Goal: Information Seeking & Learning: Learn about a topic

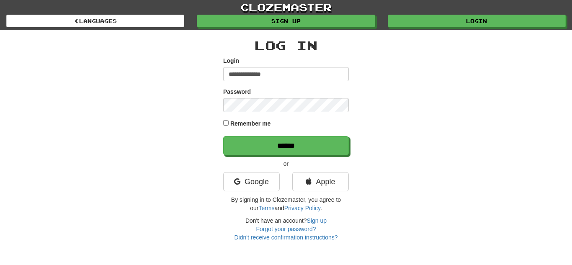
type input "**********"
click at [240, 123] on label "Remember me" at bounding box center [250, 123] width 41 height 8
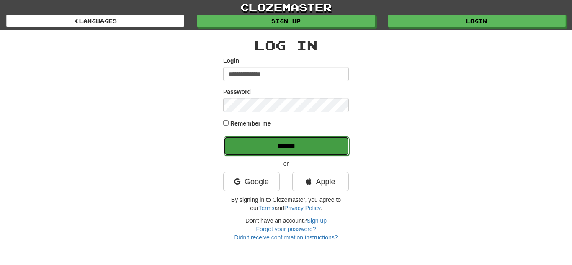
click at [245, 148] on input "******" at bounding box center [286, 145] width 126 height 19
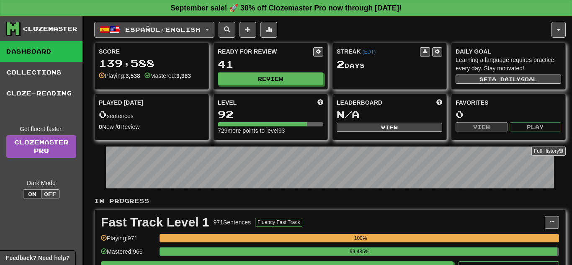
click at [214, 34] on button "Español / English" at bounding box center [154, 30] width 120 height 16
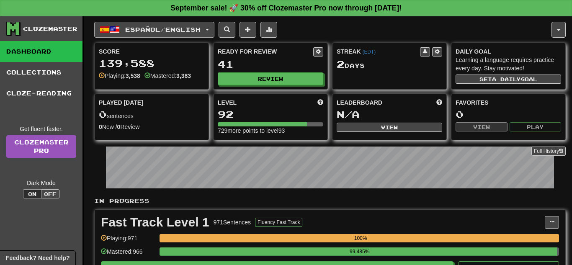
click at [214, 26] on button "Español / English" at bounding box center [154, 30] width 120 height 16
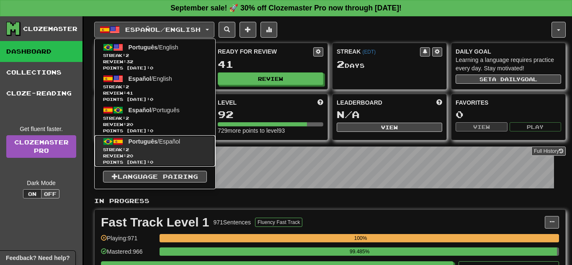
click at [196, 142] on link "Português / Español Streak: 2 Review: 20 Points today: 0" at bounding box center [155, 150] width 121 height 31
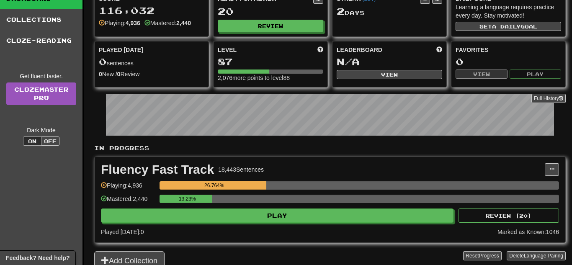
scroll to position [67, 0]
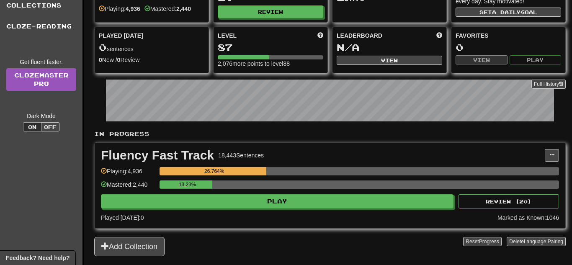
click at [219, 191] on div "13.23%" at bounding box center [358, 187] width 399 height 14
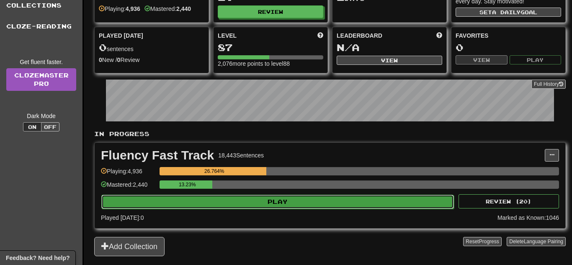
click at [217, 197] on button "Play" at bounding box center [277, 202] width 352 height 14
select select "**"
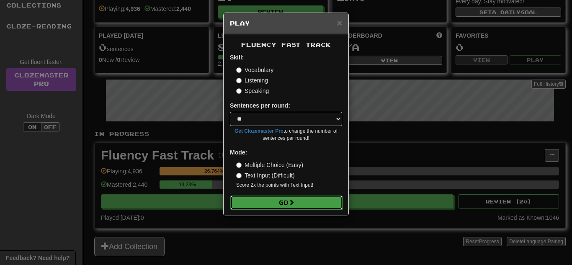
click at [252, 198] on button "Go" at bounding box center [286, 202] width 112 height 14
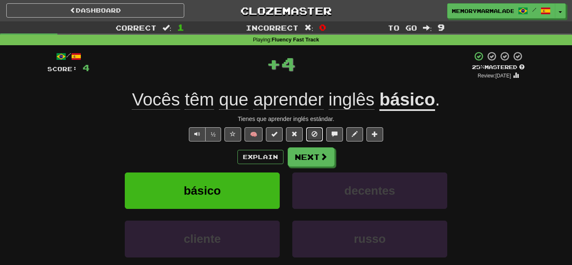
click at [313, 131] on span at bounding box center [314, 134] width 6 height 6
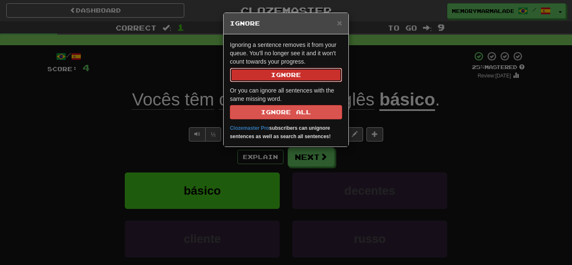
click at [298, 72] on button "Ignore" at bounding box center [286, 75] width 112 height 14
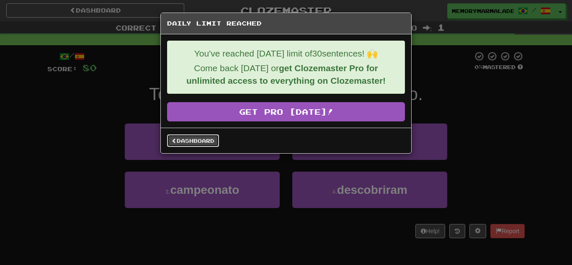
click at [179, 138] on link "Dashboard" at bounding box center [193, 140] width 52 height 13
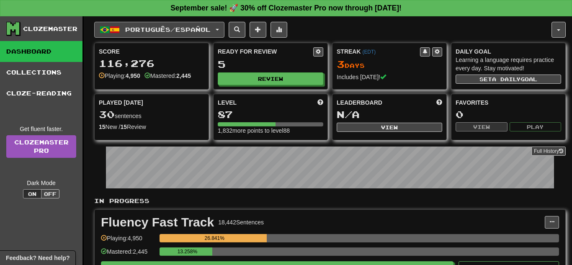
click at [224, 33] on button "Português / Español" at bounding box center [159, 30] width 130 height 16
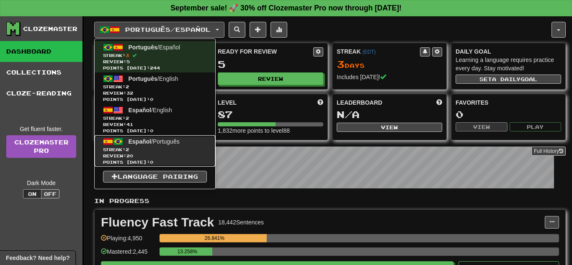
click at [168, 140] on span "Español / Português" at bounding box center [153, 141] width 51 height 7
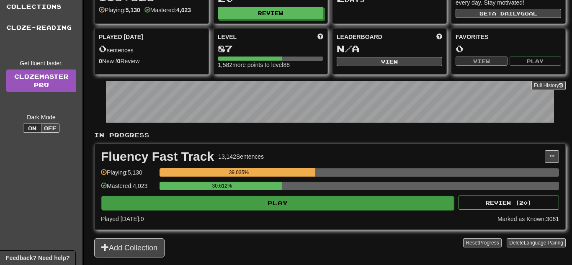
scroll to position [84, 0]
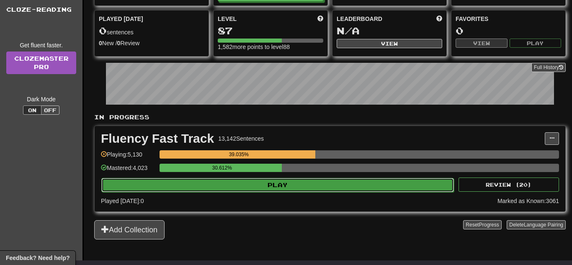
click at [198, 185] on button "Play" at bounding box center [277, 185] width 352 height 14
select select "**"
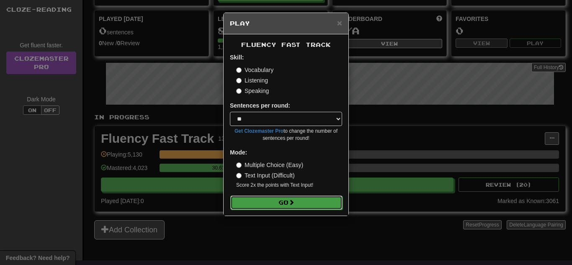
click at [255, 199] on button "Go" at bounding box center [286, 202] width 112 height 14
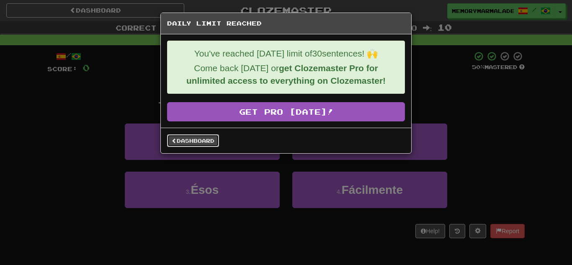
click at [190, 142] on link "Dashboard" at bounding box center [193, 140] width 52 height 13
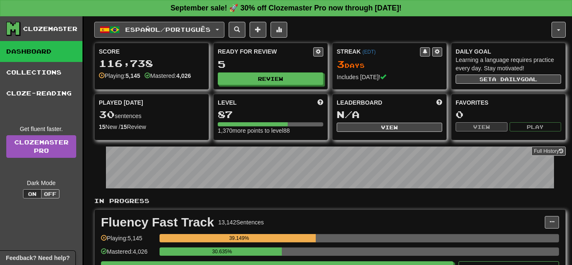
click at [223, 35] on button "Español / Português" at bounding box center [159, 30] width 130 height 16
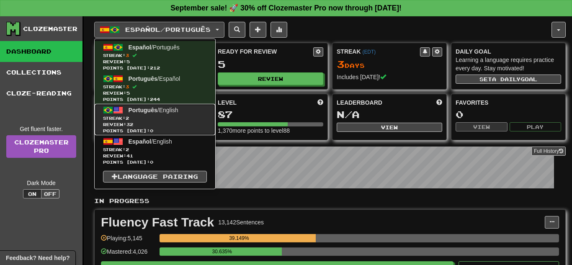
click at [149, 124] on span "Review: 32" at bounding box center [155, 124] width 104 height 6
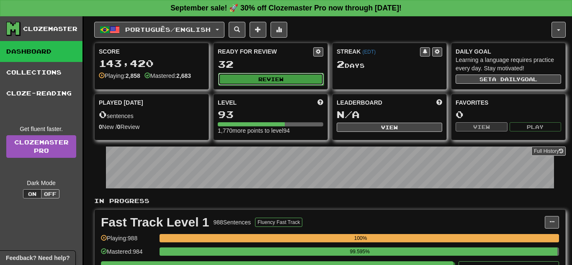
click at [288, 75] on button "Review" at bounding box center [270, 79] width 105 height 13
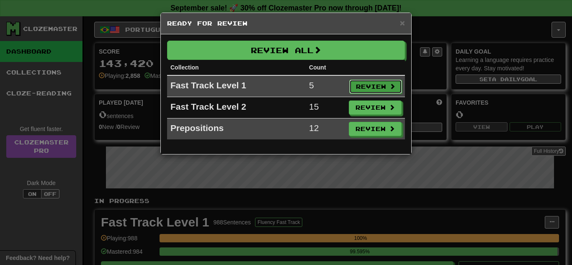
click at [374, 86] on button "Review" at bounding box center [375, 87] width 53 height 14
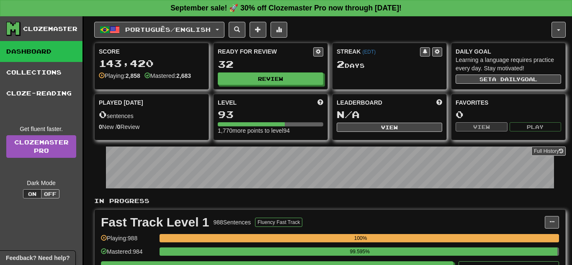
select select "**"
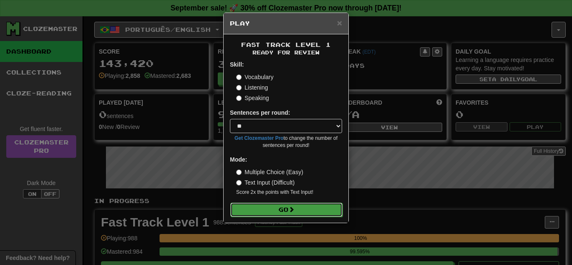
click at [282, 209] on button "Go" at bounding box center [286, 210] width 112 height 14
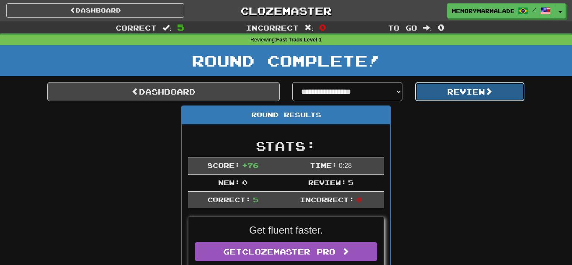
click at [431, 99] on button "Review" at bounding box center [470, 91] width 110 height 19
click at [455, 94] on button "Review" at bounding box center [470, 91] width 110 height 19
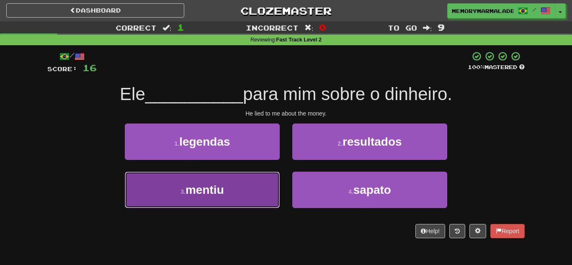
click at [248, 193] on button "3 . mentiu" at bounding box center [202, 190] width 155 height 36
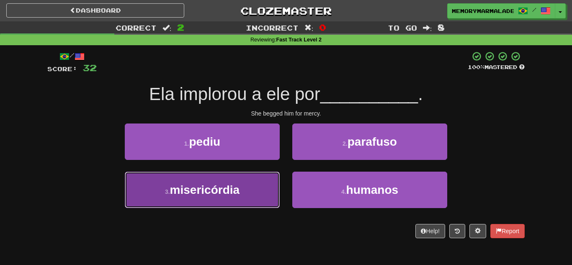
click at [220, 186] on span "misericórdia" at bounding box center [205, 189] width 70 height 13
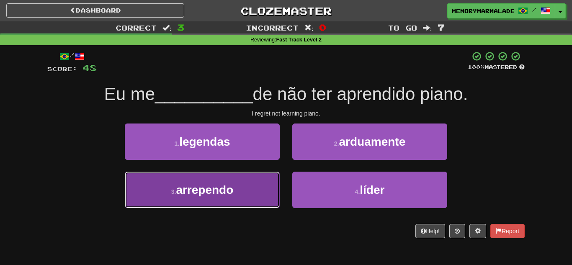
click at [238, 175] on button "3 . arrependo" at bounding box center [202, 190] width 155 height 36
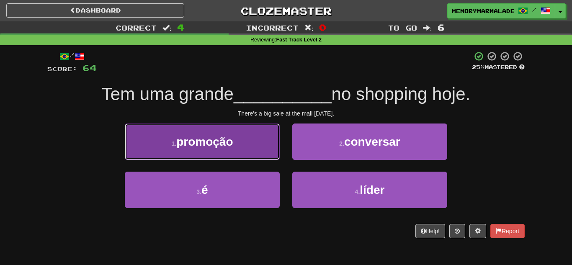
click at [229, 135] on span "promoção" at bounding box center [204, 141] width 57 height 13
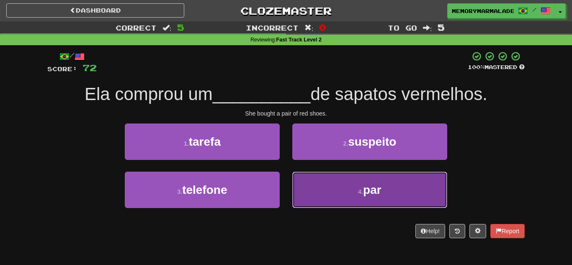
click at [313, 177] on button "4 . par" at bounding box center [369, 190] width 155 height 36
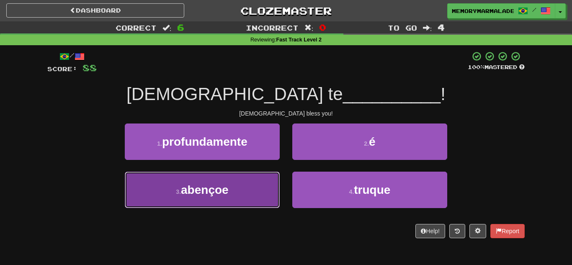
click at [233, 188] on button "3 . abençoe" at bounding box center [202, 190] width 155 height 36
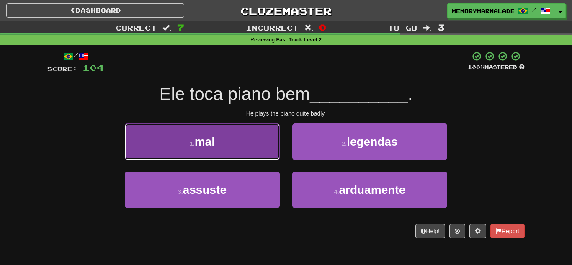
click at [255, 149] on button "1 . mal" at bounding box center [202, 141] width 155 height 36
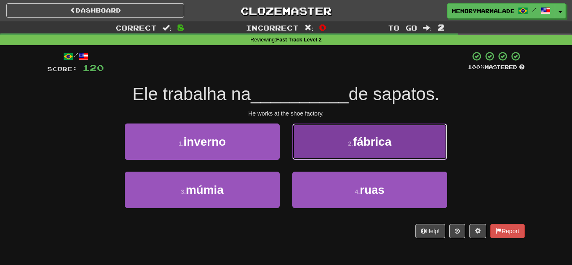
click at [320, 150] on button "2 . fábrica" at bounding box center [369, 141] width 155 height 36
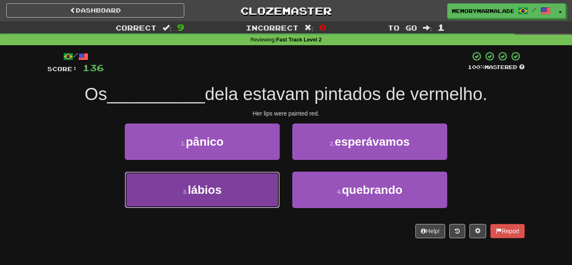
click at [207, 190] on span "lábios" at bounding box center [204, 189] width 34 height 13
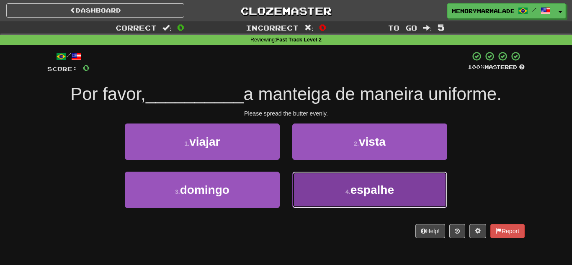
click at [303, 187] on button "4 . espalhe" at bounding box center [369, 190] width 155 height 36
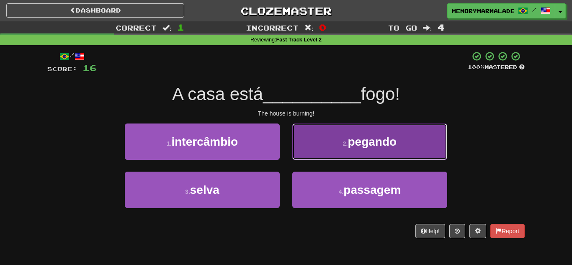
click at [323, 145] on button "2 . pegando" at bounding box center [369, 141] width 155 height 36
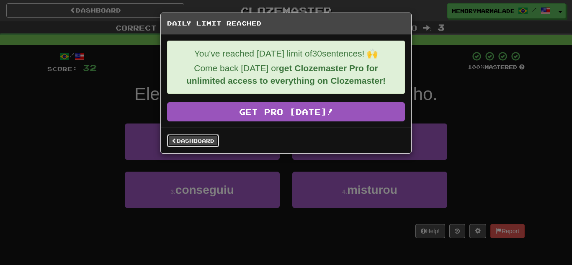
click at [208, 139] on link "Dashboard" at bounding box center [193, 140] width 52 height 13
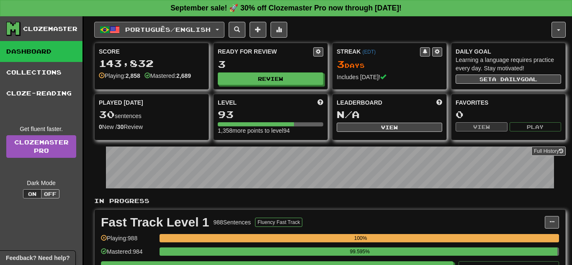
click at [219, 29] on span "button" at bounding box center [217, 30] width 3 height 2
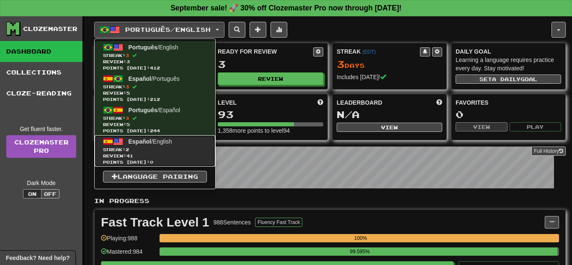
click at [156, 147] on span "Streak: 2" at bounding box center [155, 149] width 104 height 6
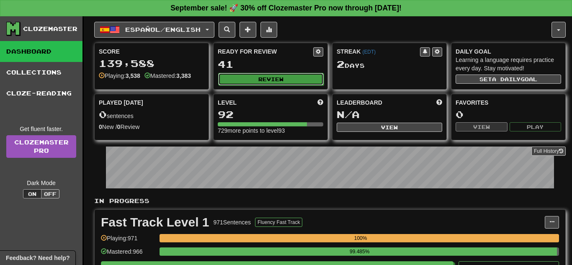
click at [233, 82] on button "Review" at bounding box center [270, 79] width 105 height 13
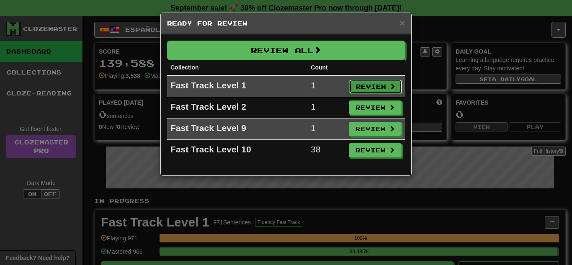
click at [368, 81] on button "Review" at bounding box center [375, 87] width 53 height 14
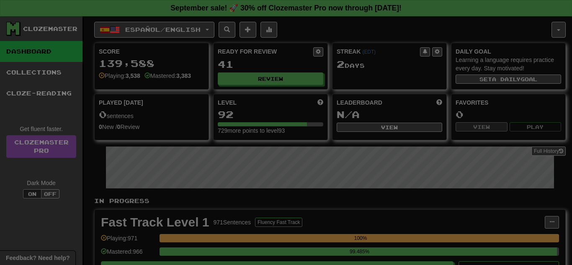
select select "**"
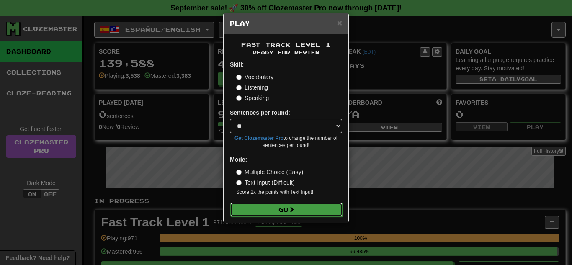
click at [265, 211] on button "Go" at bounding box center [286, 210] width 112 height 14
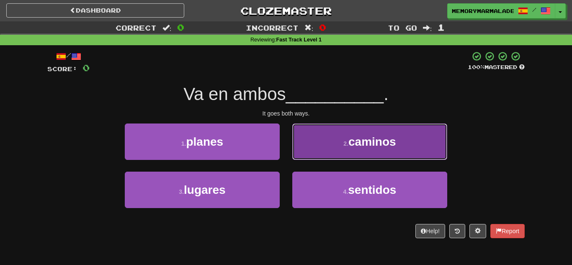
click at [310, 157] on button "2 . caminos" at bounding box center [369, 141] width 155 height 36
click at [326, 155] on button "2 . sentidos" at bounding box center [369, 141] width 155 height 36
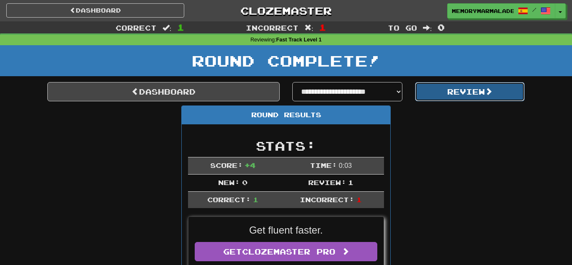
click at [466, 84] on button "Review" at bounding box center [470, 91] width 110 height 19
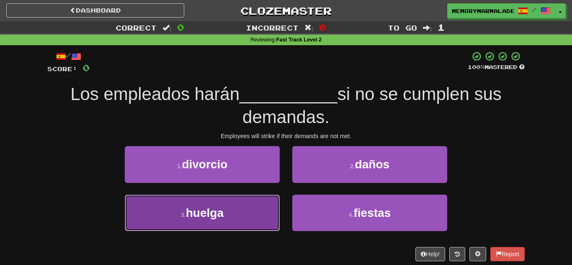
click at [234, 215] on button "3 . [GEOGRAPHIC_DATA]" at bounding box center [202, 213] width 155 height 36
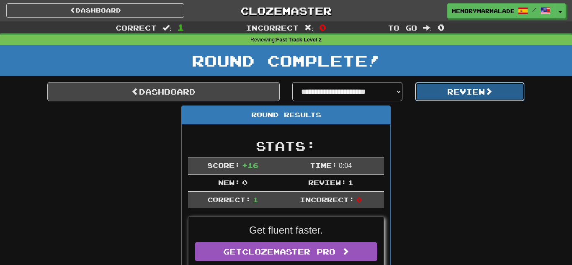
click at [450, 91] on button "Review" at bounding box center [470, 91] width 110 height 19
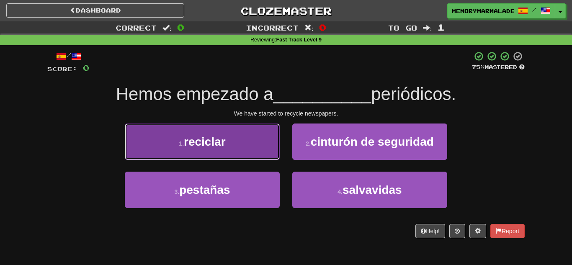
click at [243, 144] on button "1 . reciclar" at bounding box center [202, 141] width 155 height 36
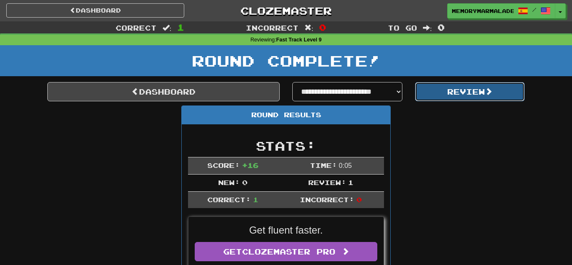
click at [457, 94] on button "Review" at bounding box center [470, 91] width 110 height 19
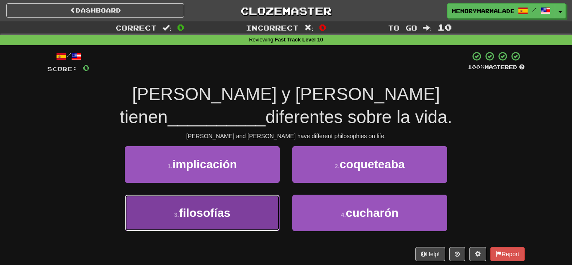
click at [242, 195] on button "3 . filosofías" at bounding box center [202, 213] width 155 height 36
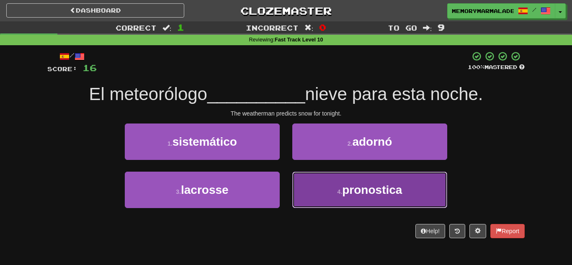
click at [321, 172] on button "4 . pronostica" at bounding box center [369, 190] width 155 height 36
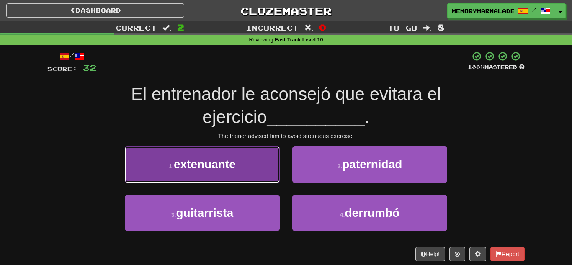
click at [238, 167] on button "1 . extenuante" at bounding box center [202, 164] width 155 height 36
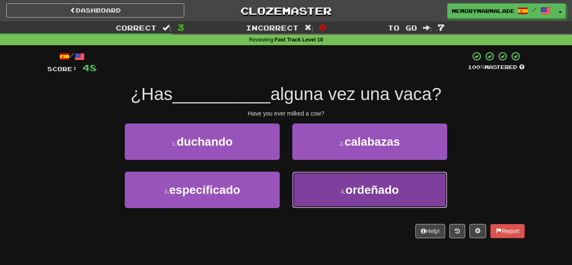
click at [307, 182] on button "4 . ordeñado" at bounding box center [369, 190] width 155 height 36
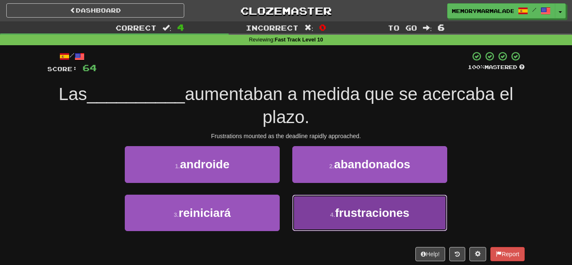
click at [300, 195] on button "4 . frustraciones" at bounding box center [369, 213] width 155 height 36
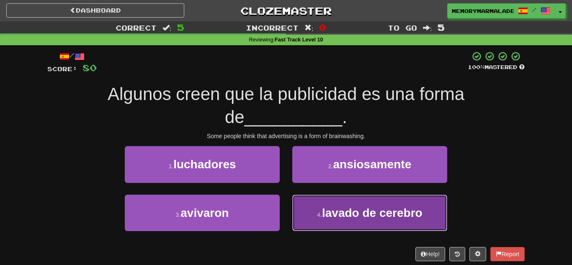
click at [328, 200] on button "4 . lavado de cerebro" at bounding box center [369, 213] width 155 height 36
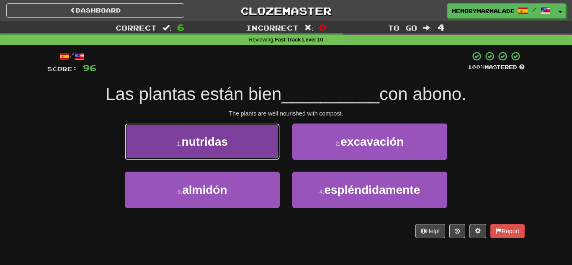
click at [264, 132] on button "1 . nutridas" at bounding box center [202, 141] width 155 height 36
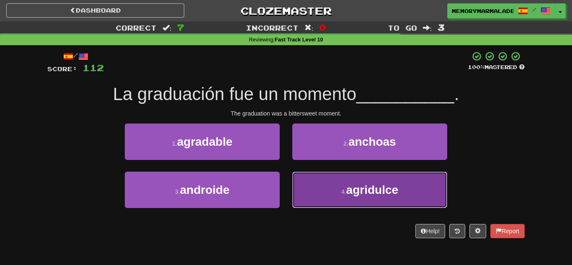
click at [317, 184] on button "4 . agridulce" at bounding box center [369, 190] width 155 height 36
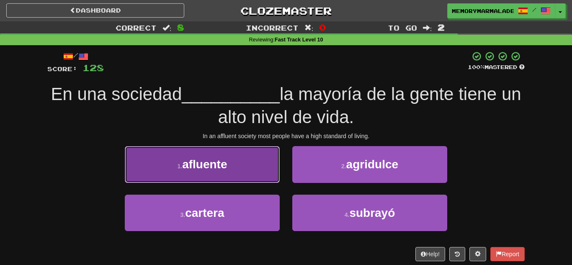
click at [269, 162] on button "1 . afluente" at bounding box center [202, 164] width 155 height 36
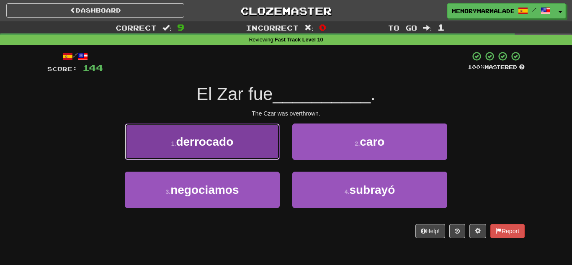
click at [250, 133] on button "1 . derrocado" at bounding box center [202, 141] width 155 height 36
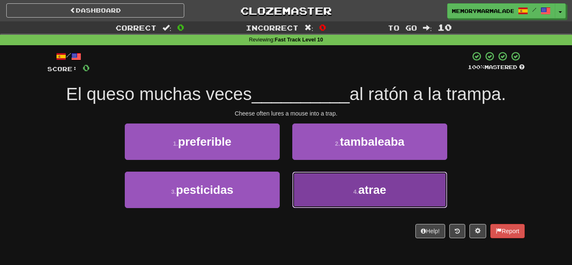
click at [307, 191] on button "4 . atrae" at bounding box center [369, 190] width 155 height 36
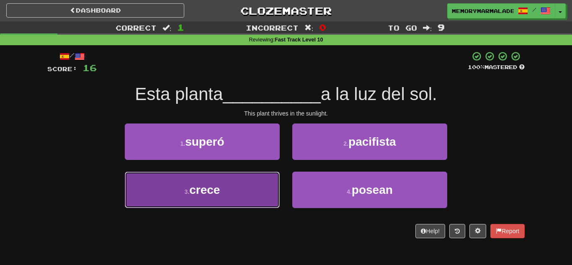
click at [242, 194] on button "3 . crece" at bounding box center [202, 190] width 155 height 36
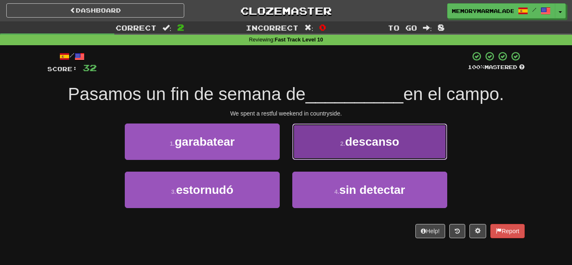
click at [351, 149] on button "2 . descanso" at bounding box center [369, 141] width 155 height 36
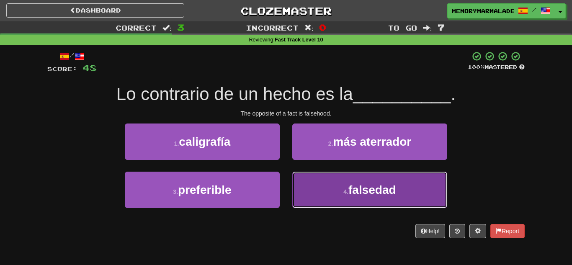
click at [347, 182] on button "4 . falsedad" at bounding box center [369, 190] width 155 height 36
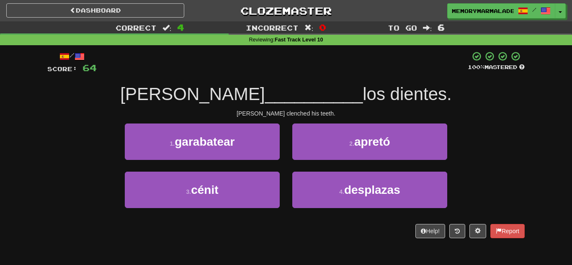
click at [343, 161] on div "2 . apretó" at bounding box center [369, 147] width 167 height 48
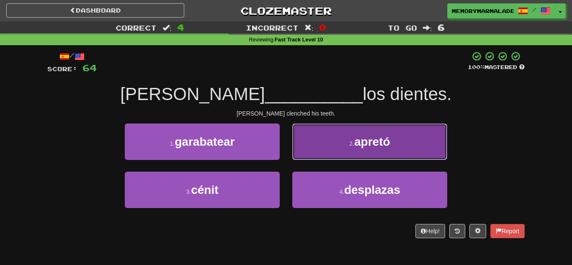
click at [338, 157] on button "2 . apretó" at bounding box center [369, 141] width 155 height 36
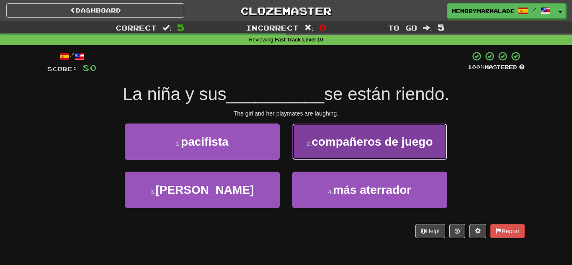
click at [338, 157] on button "2 . compañeros de juego" at bounding box center [369, 141] width 155 height 36
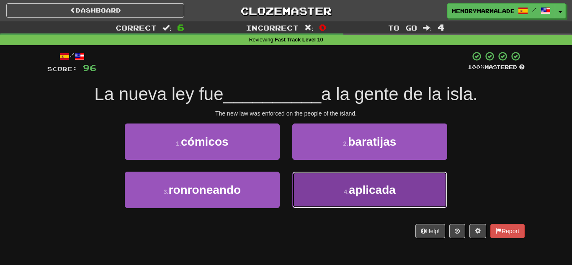
click at [350, 176] on button "4 . aplicada" at bounding box center [369, 190] width 155 height 36
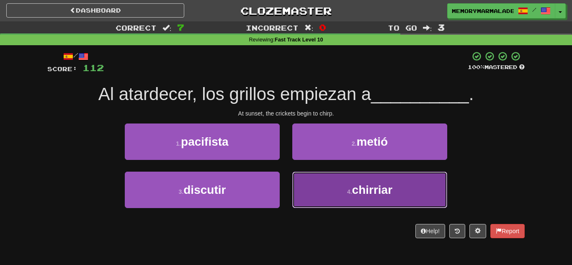
click at [311, 191] on button "4 . chirriar" at bounding box center [369, 190] width 155 height 36
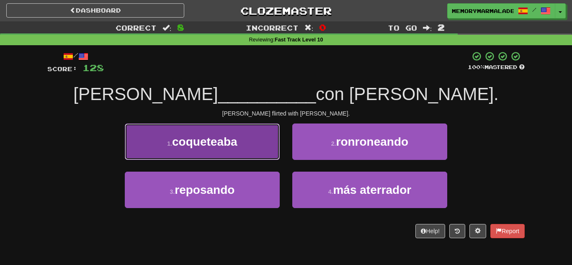
click at [259, 132] on button "1 . coqueteaba" at bounding box center [202, 141] width 155 height 36
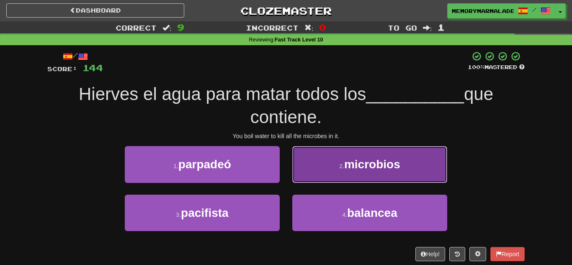
click at [317, 167] on button "2 . microbios" at bounding box center [369, 164] width 155 height 36
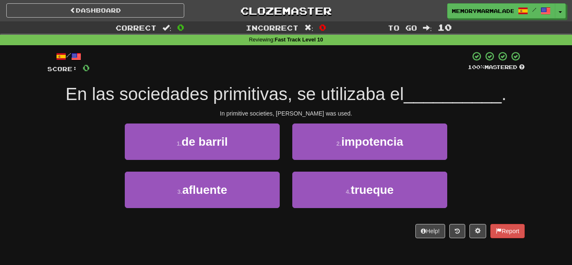
click at [452, 77] on div "/ Score: 0 100 % Mastered En las sociedades primitivas, se utilizaba el _______…" at bounding box center [285, 144] width 477 height 187
click at [370, 170] on div "2 . impotencia" at bounding box center [369, 147] width 167 height 48
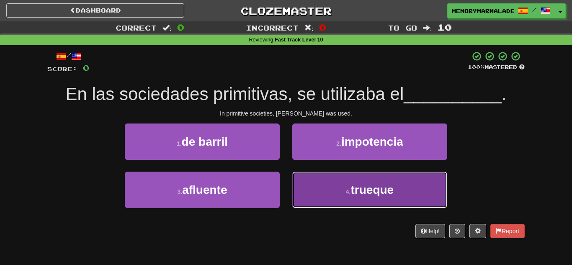
click at [363, 177] on button "4 . trueque" at bounding box center [369, 190] width 155 height 36
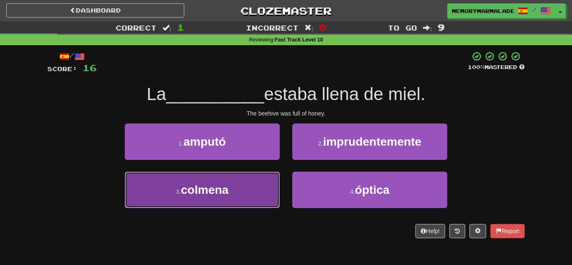
click at [265, 187] on button "3 . colmena" at bounding box center [202, 190] width 155 height 36
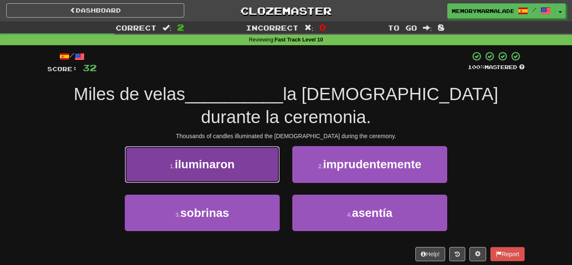
click at [245, 155] on button "1 . iluminaron" at bounding box center [202, 164] width 155 height 36
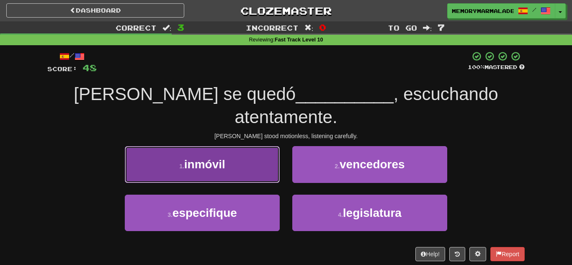
click at [247, 146] on button "1 . inmóvil" at bounding box center [202, 164] width 155 height 36
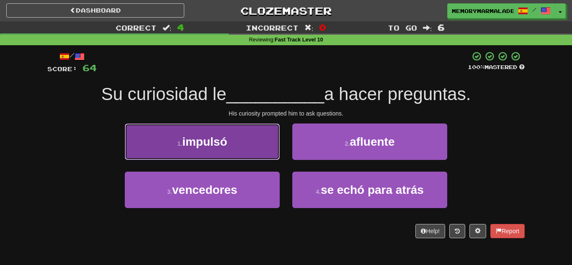
click at [276, 149] on button "1 . impulsó" at bounding box center [202, 141] width 155 height 36
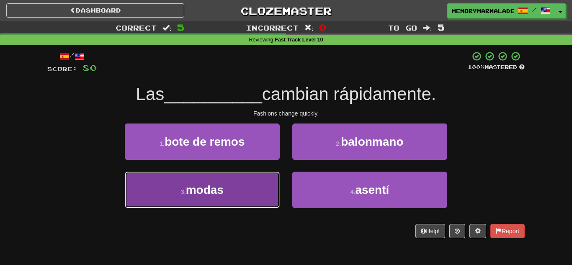
click at [257, 181] on button "3 . modas" at bounding box center [202, 190] width 155 height 36
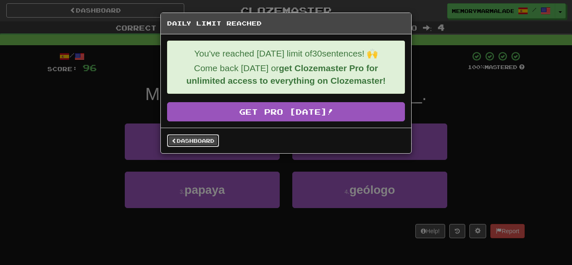
click at [218, 140] on link "Dashboard" at bounding box center [193, 140] width 52 height 13
